Goal: Information Seeking & Learning: Check status

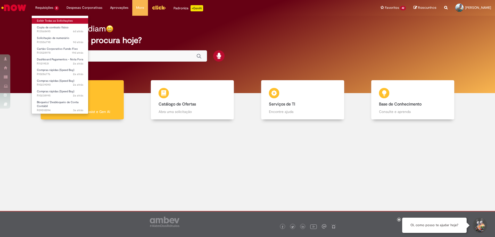
click at [47, 20] on link "Exibir Todas as Solicitações" at bounding box center [60, 21] width 57 height 6
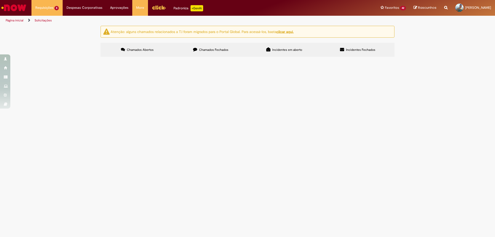
click at [220, 48] on span "Chamados Fechados" at bounding box center [213, 50] width 29 height 4
click at [0, 0] on span "Srs boa tarde, Estou com estas qts em duplicidade em meu estoque , ja informado…" at bounding box center [0, 0] width 0 height 0
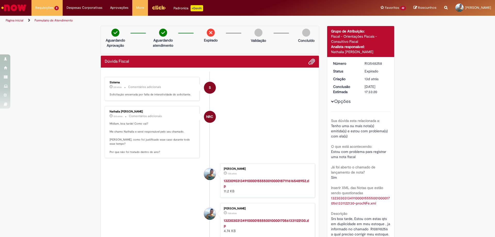
click at [10, 18] on link "Página inicial" at bounding box center [15, 20] width 18 height 4
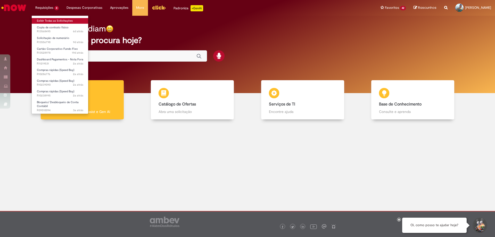
click at [56, 21] on link "Exibir Todas as Solicitações" at bounding box center [60, 21] width 57 height 6
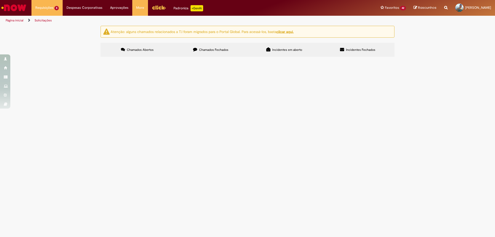
click at [214, 49] on span "Chamados Fechados" at bounding box center [213, 50] width 29 height 4
click at [0, 0] on span at bounding box center [0, 0] width 0 height 0
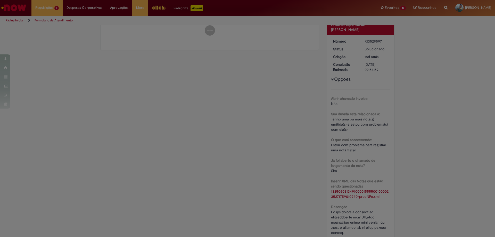
click at [249, 134] on div "Feedback" at bounding box center [247, 118] width 495 height 237
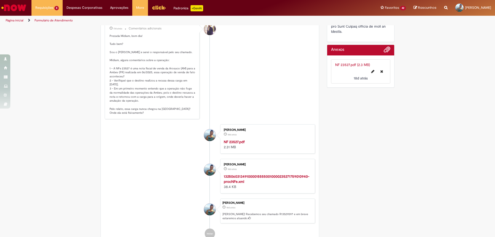
scroll to position [413, 0]
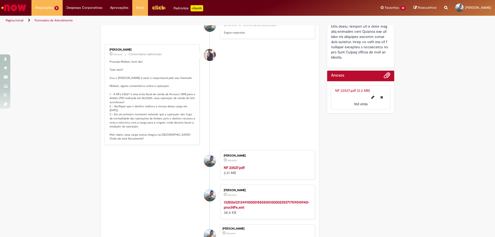
click at [12, 20] on link "Página inicial" at bounding box center [15, 20] width 18 height 4
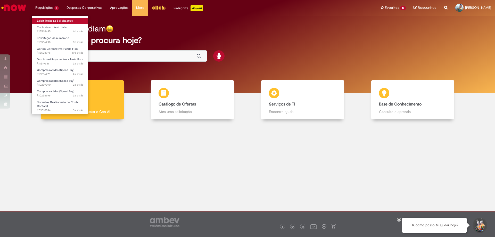
click at [55, 21] on link "Exibir Todas as Solicitações" at bounding box center [60, 21] width 57 height 6
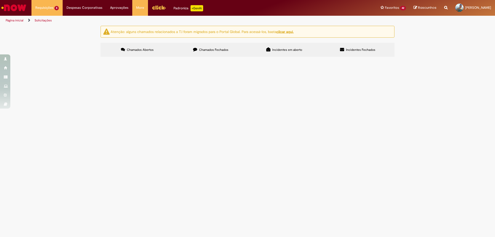
click at [203, 50] on span "Chamados Fechados" at bounding box center [213, 50] width 29 height 4
click at [0, 0] on span "Esse chamado trata-se de uma devolução da Arosuco para Macacu a qual foi solici…" at bounding box center [0, 0] width 0 height 0
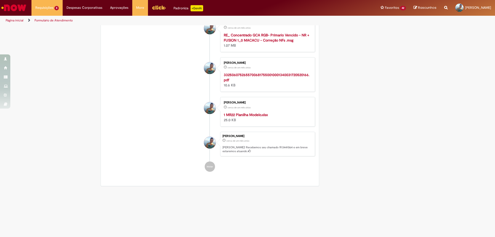
scroll to position [865, 0]
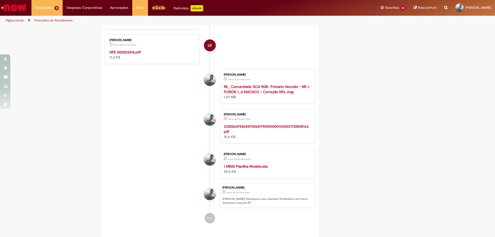
click at [244, 124] on strong "33250607526557006817550010001340031720520166.pdf" at bounding box center [267, 129] width 86 height 10
click at [256, 85] on strong "RE_ Concentrado GCA RGB- Primario Vencido - NR + FUSION 1_0 MACACU - Correção N…" at bounding box center [267, 89] width 86 height 10
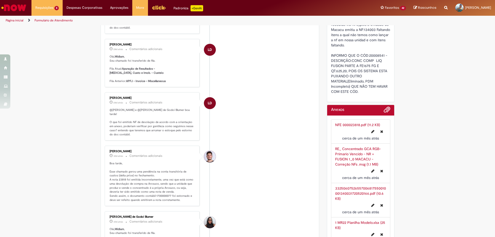
scroll to position [323, 0]
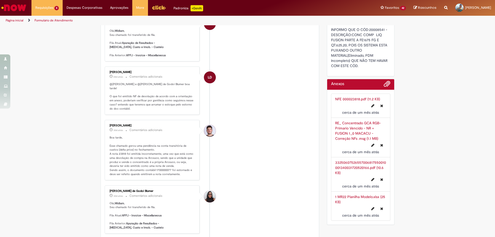
click at [355, 98] on link "NFE 000023818.pdf (11.2 KB)" at bounding box center [357, 99] width 45 height 5
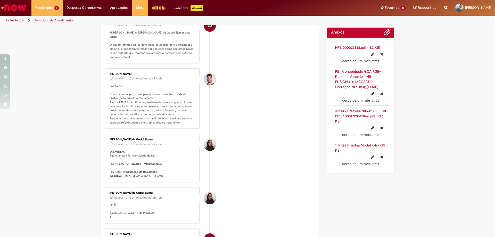
click at [355, 115] on link "33250607526557006817550010001340031720520166.pdf (10.6 KB)" at bounding box center [360, 116] width 51 height 15
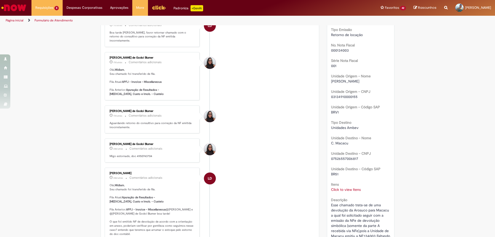
scroll to position [0, 0]
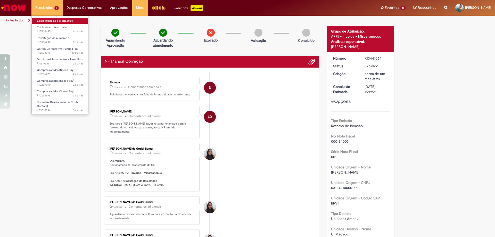
click at [49, 20] on link "Exibir Todas as Solicitações" at bounding box center [60, 21] width 57 height 6
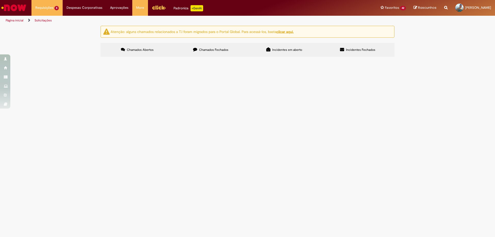
click at [220, 47] on label "Chamados Fechados" at bounding box center [211, 50] width 74 height 14
click at [0, 0] on span "Esse chamado trata-se de uma devolução da Arosuco para Macacu a qual foi solici…" at bounding box center [0, 0] width 0 height 0
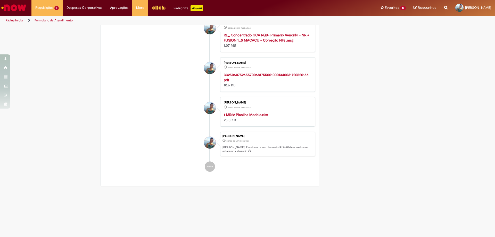
scroll to position [865, 0]
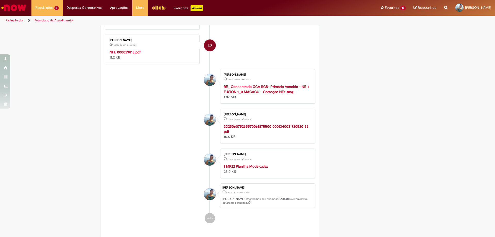
click at [271, 124] on strong "33250607526557006817550010001340031720520166.pdf" at bounding box center [267, 129] width 86 height 10
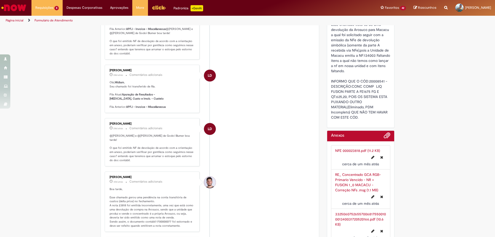
scroll to position [297, 0]
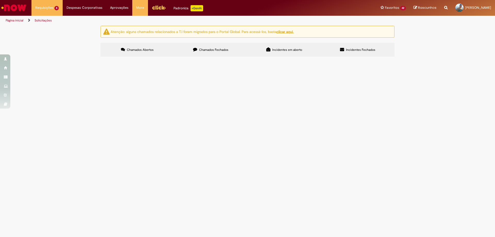
click at [213, 49] on span "Chamados Fechados" at bounding box center [213, 50] width 29 height 4
click at [0, 0] on span "Esse chamado trata-se de uma devolução da Arosuco para Macac,u a qual foi solic…" at bounding box center [0, 0] width 0 height 0
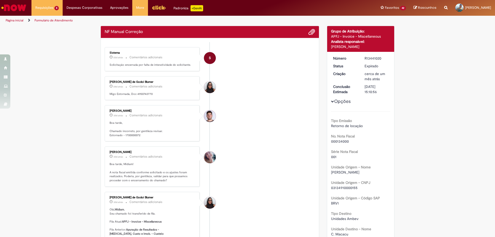
click at [233, 124] on li "[PERSON_NAME] 30d atrás 30 dias atrás Comentários adicionais Boa tarde, Chamado…" at bounding box center [210, 123] width 210 height 36
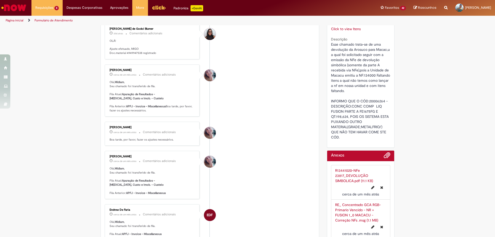
scroll to position [278, 0]
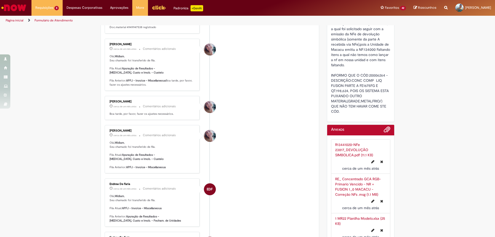
click at [358, 149] on link "R13441020-NFe 23817_DEVOLUÇÃO SIMBOLICA.pdf (11.1 KB)" at bounding box center [354, 149] width 38 height 15
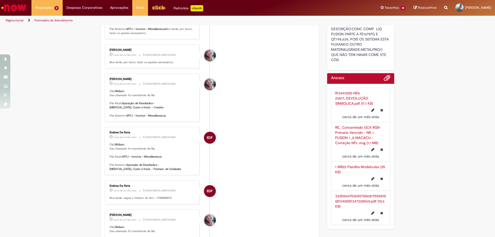
scroll to position [355, 0]
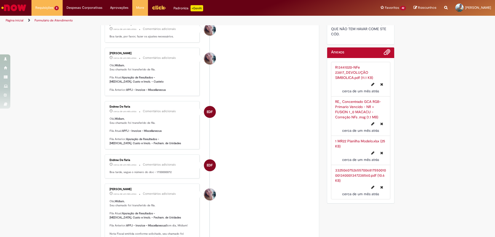
click at [345, 174] on link "33250607526557006817550010001340001347238560.pdf (10.6 KB)" at bounding box center [360, 175] width 51 height 15
